Goal: Register for event/course

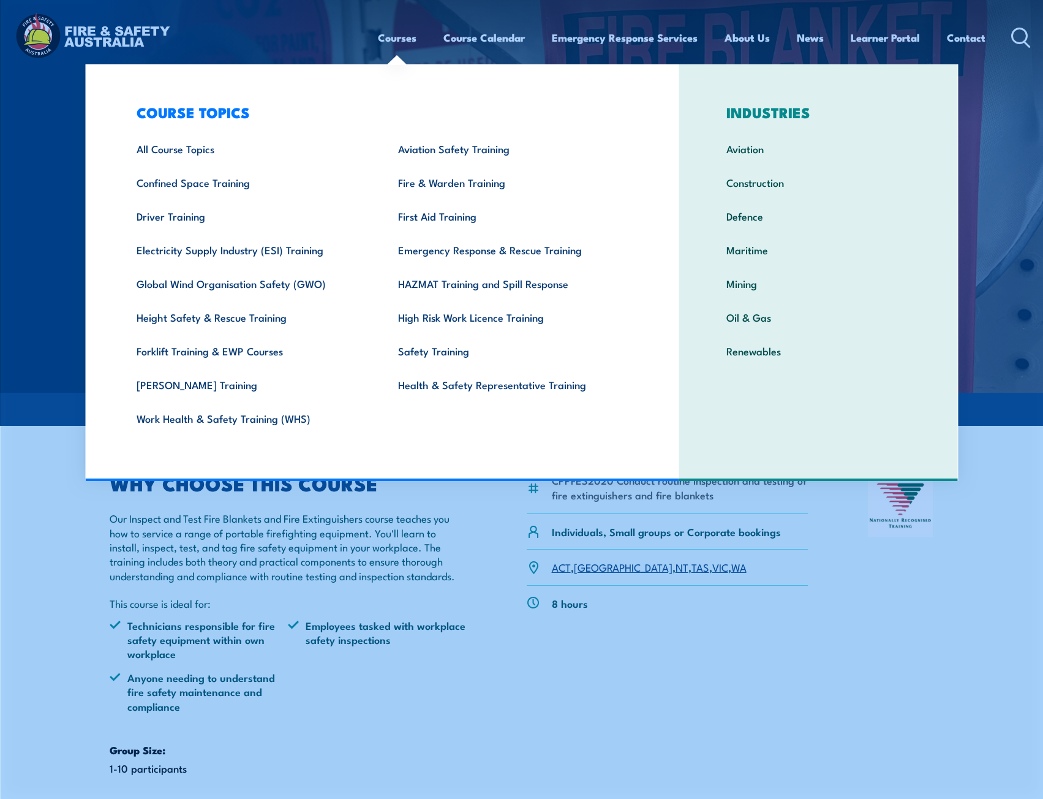
click at [747, 713] on div "CPPFES2020 Conduct routine inspection and testing of fire extinguishers and fir…" at bounding box center [668, 671] width 282 height 395
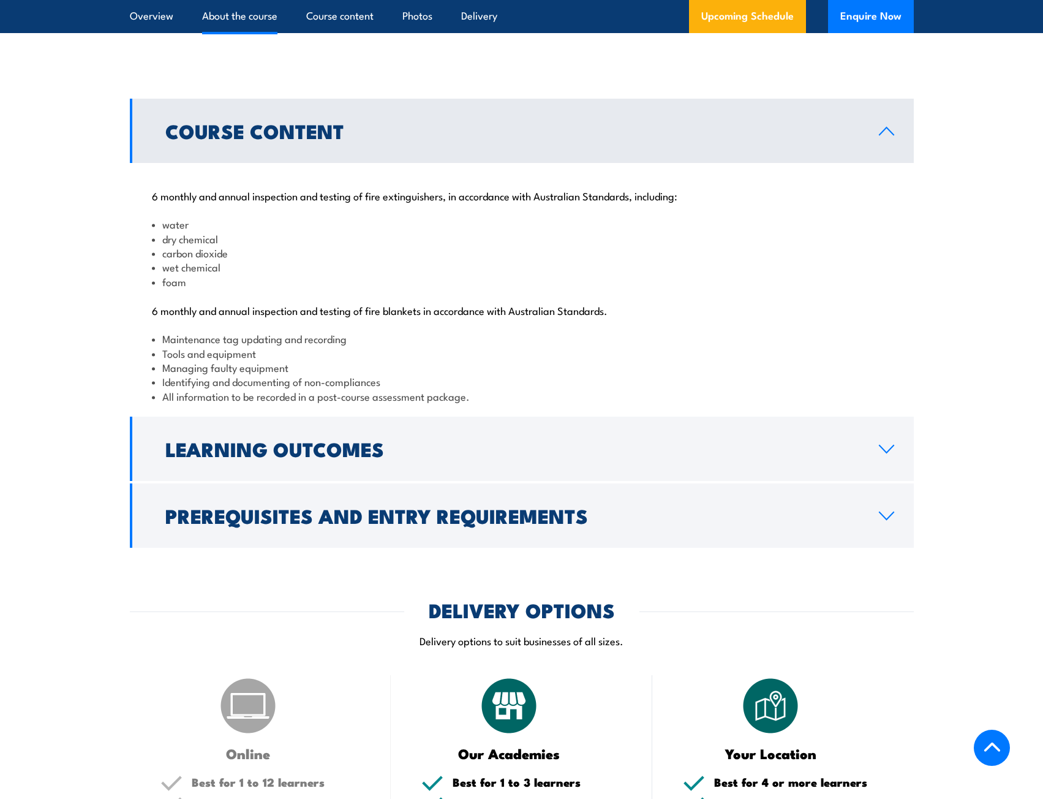
scroll to position [1164, 0]
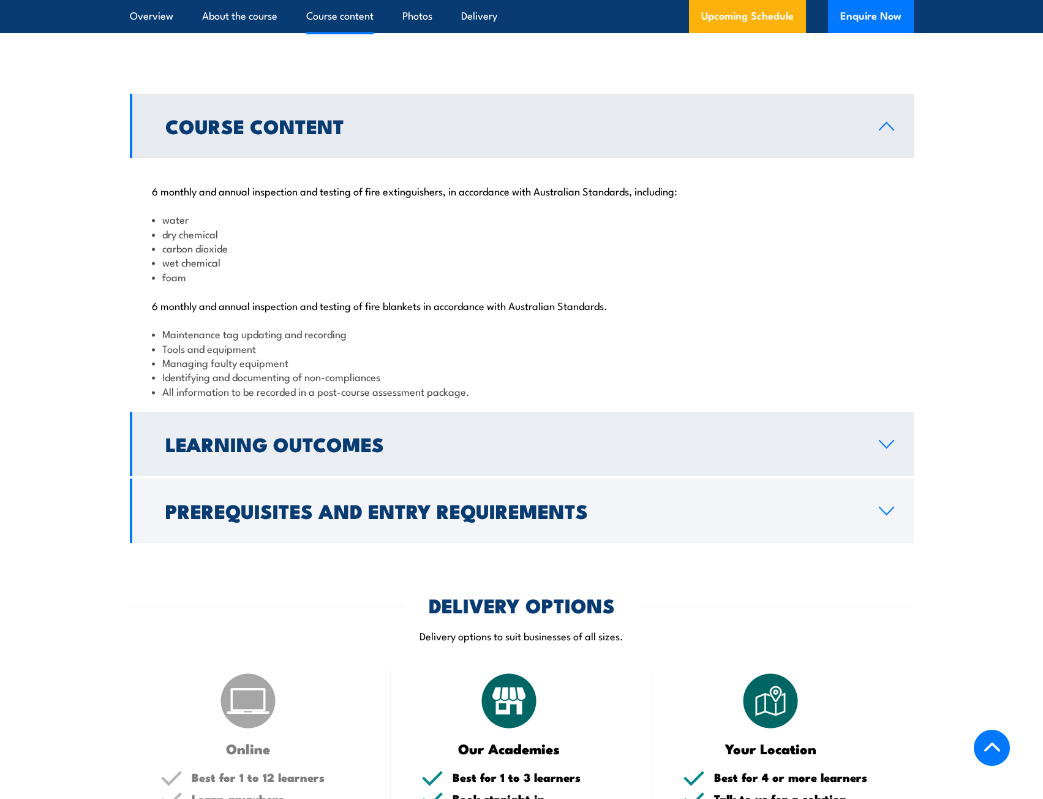
click at [890, 449] on icon at bounding box center [886, 444] width 17 height 10
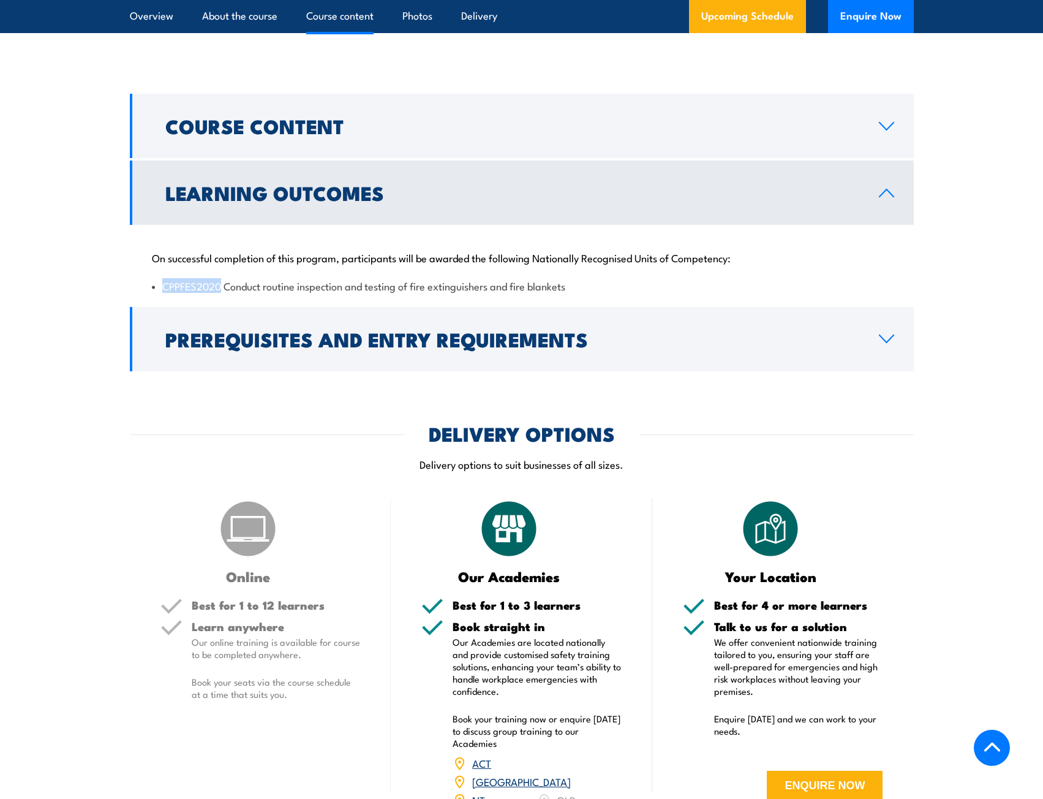
drag, startPoint x: 160, startPoint y: 327, endPoint x: 220, endPoint y: 327, distance: 60.0
click at [220, 293] on li "CPPFES2020 Conduct routine inspection and testing of fire extinguishers and fir…" at bounding box center [522, 286] width 740 height 14
copy li "CPPFES2020"
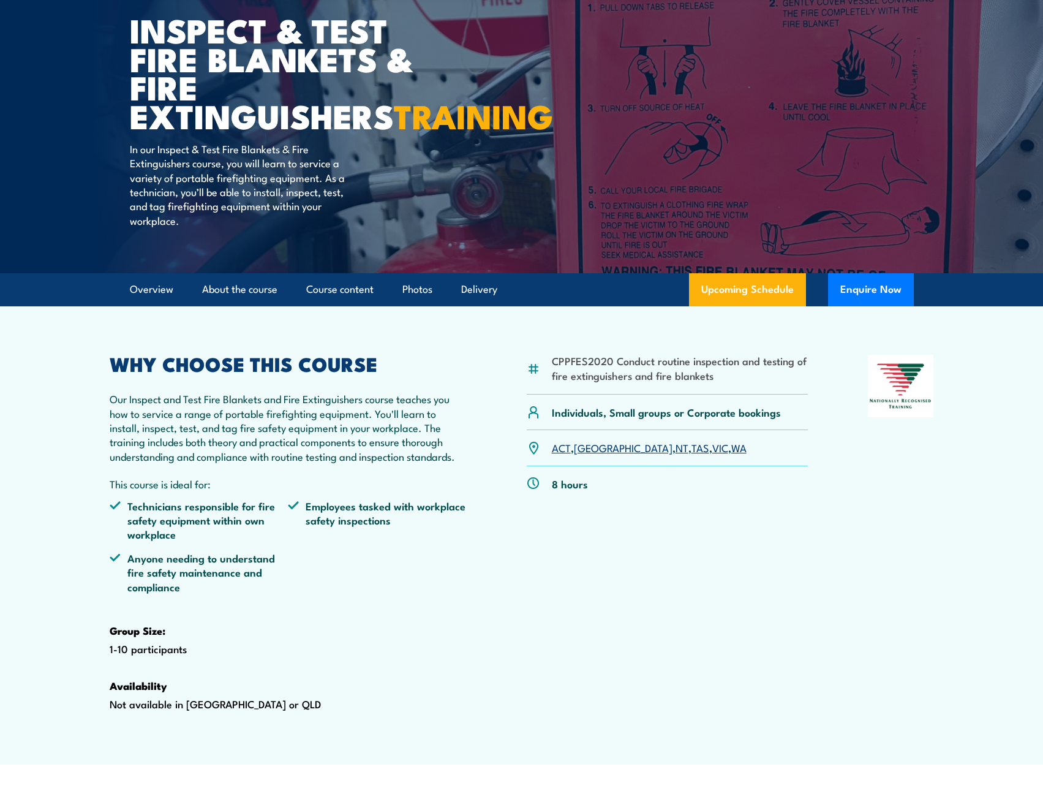
scroll to position [122, 0]
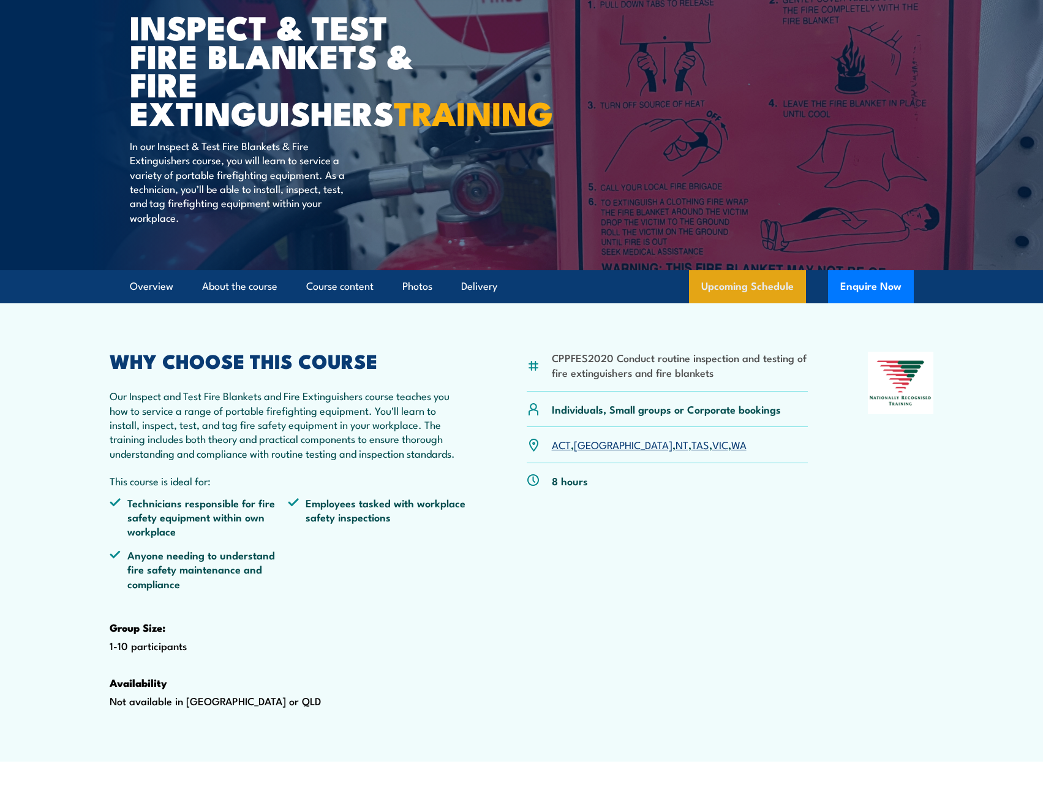
click at [761, 303] on link "Upcoming Schedule" at bounding box center [747, 286] width 117 height 33
